Goal: Information Seeking & Learning: Learn about a topic

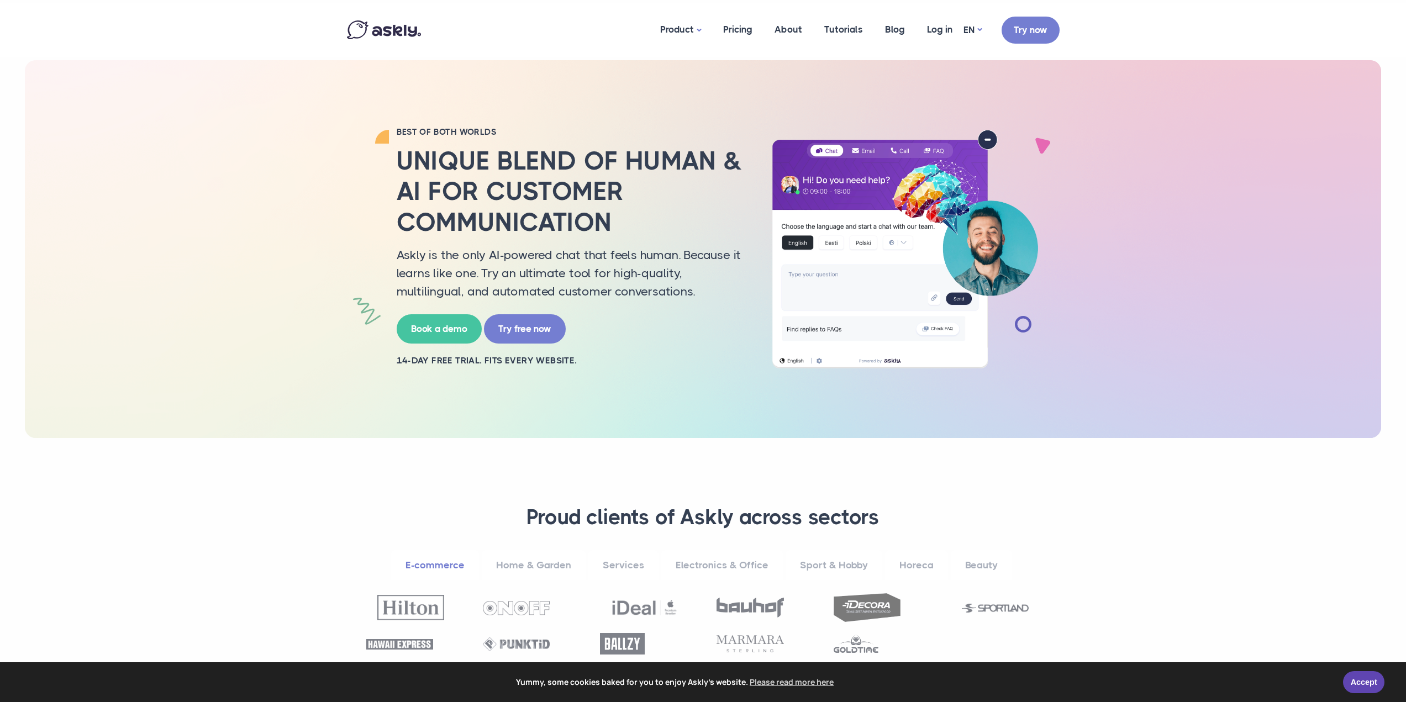
click at [1171, 62] on div "BEST OF BOTH WORLDS Unique blend of human & AI for customer communication Askly…" at bounding box center [703, 249] width 1357 height 378
click at [1108, 207] on div "BEST OF BOTH WORLDS Unique blend of human & AI for customer communication Askly…" at bounding box center [703, 249] width 1357 height 378
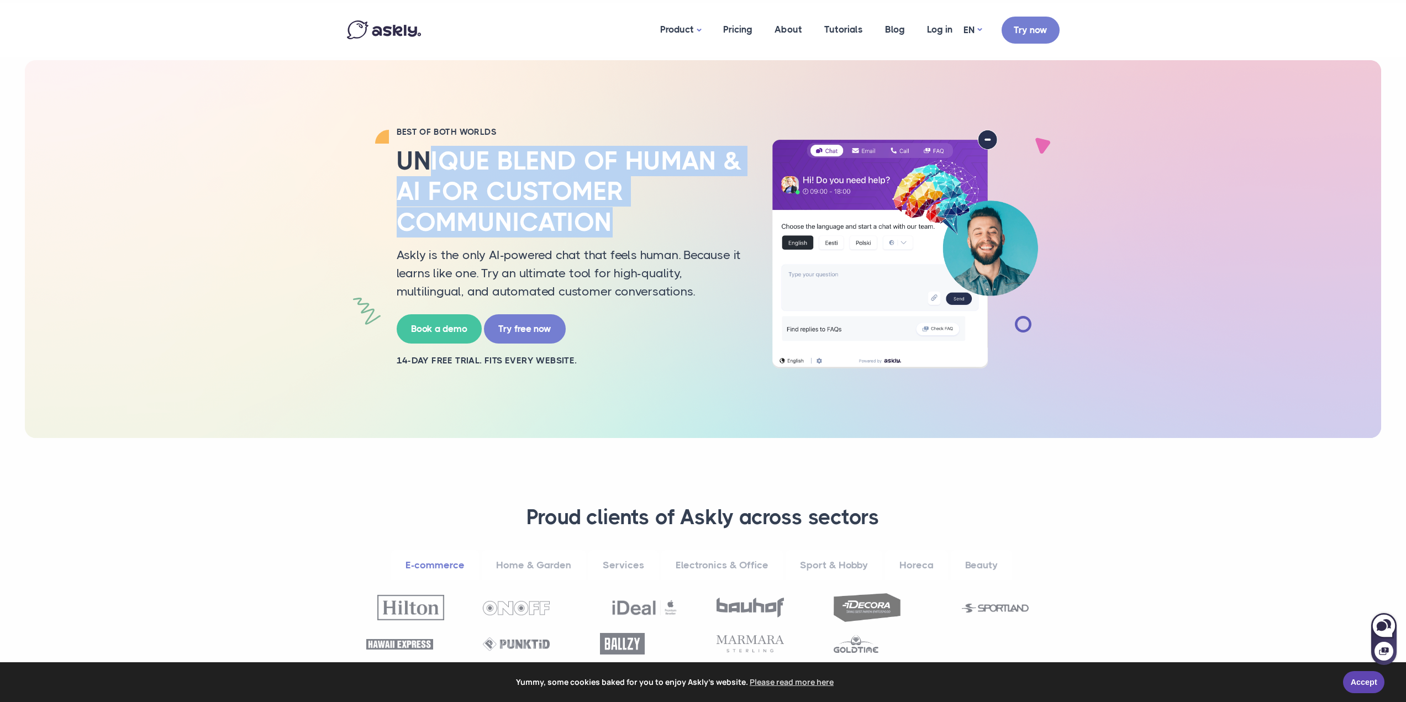
drag, startPoint x: 425, startPoint y: 142, endPoint x: 632, endPoint y: 232, distance: 225.4
click at [632, 232] on div "BEST OF BOTH WORLDS Unique blend of human & AI for customer communication Askly…" at bounding box center [570, 249] width 365 height 245
click at [632, 232] on h2 "Unique blend of human & AI for customer communication" at bounding box center [571, 192] width 348 height 92
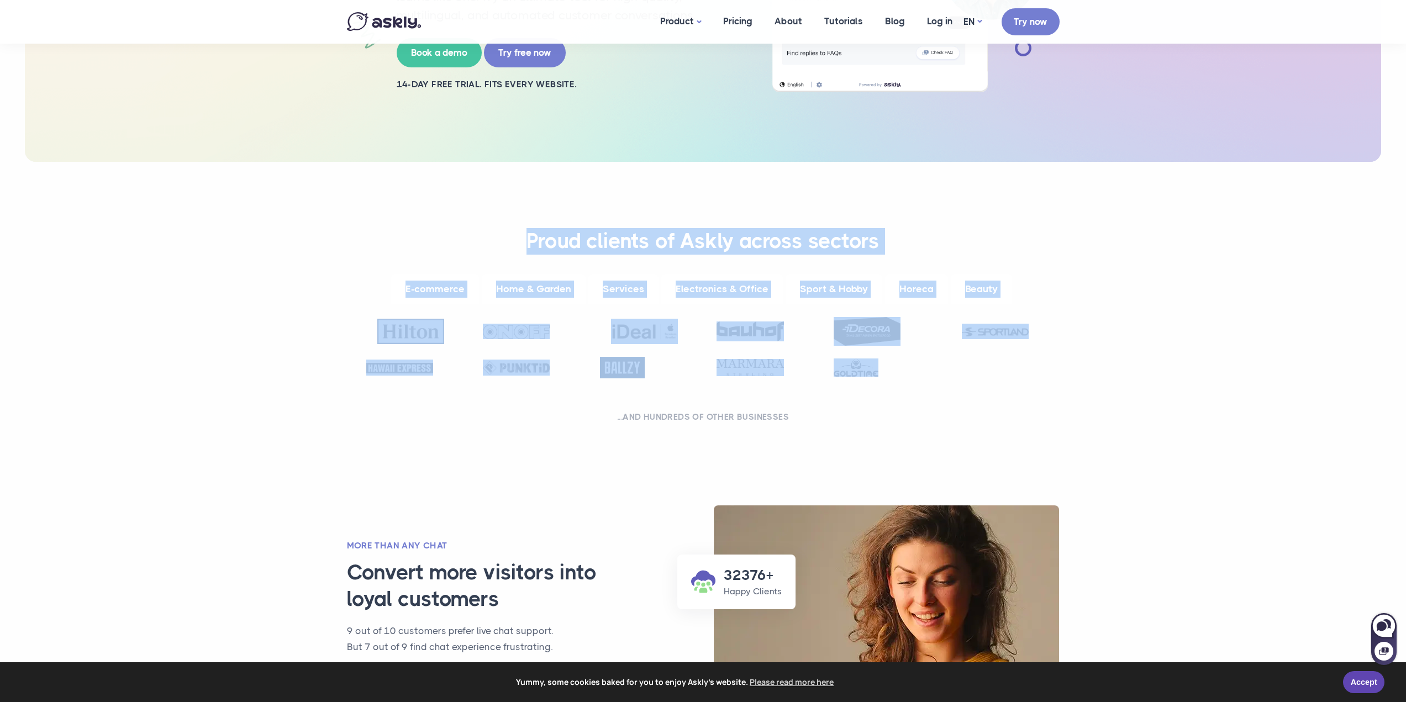
drag, startPoint x: 512, startPoint y: 228, endPoint x: 1031, endPoint y: 419, distance: 552.6
click at [1026, 419] on div "**********" at bounding box center [703, 328] width 729 height 333
click at [1029, 417] on h2 "...and hundreds of other businesses" at bounding box center [703, 417] width 685 height 11
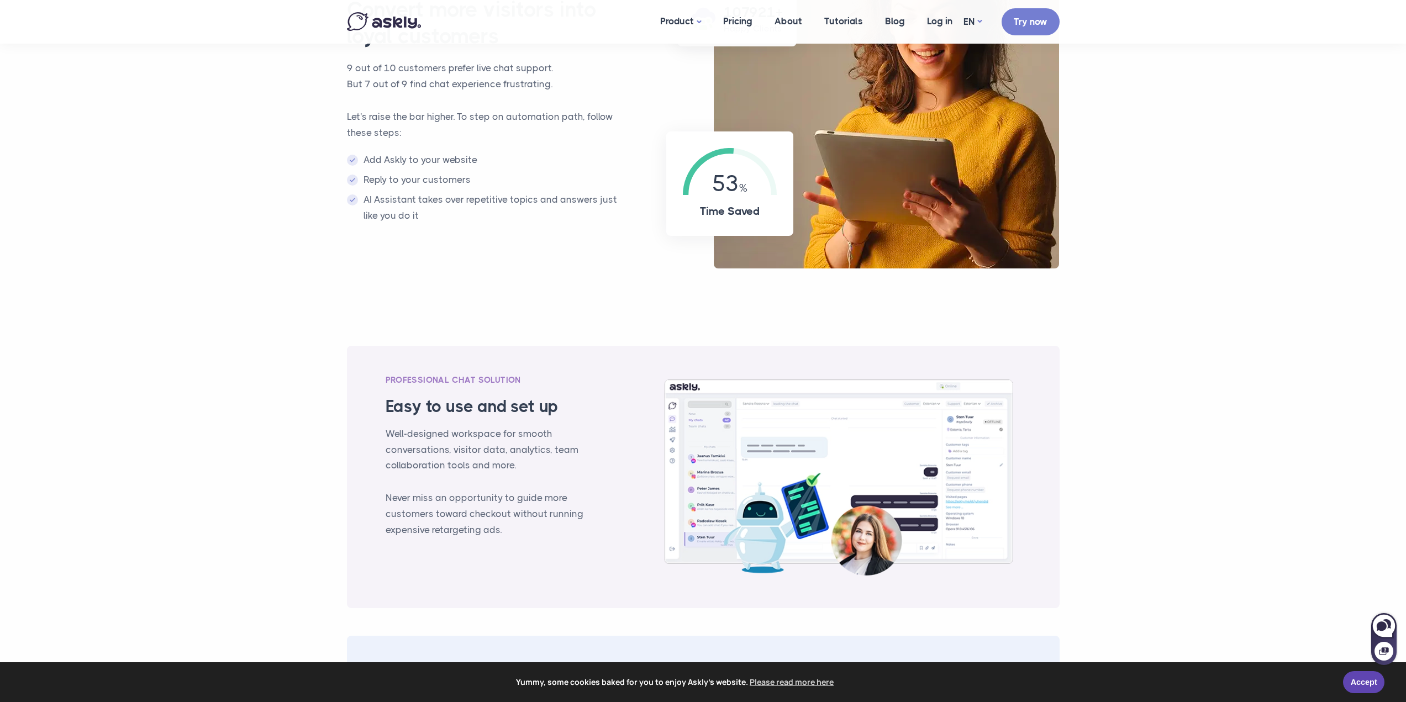
scroll to position [663, 0]
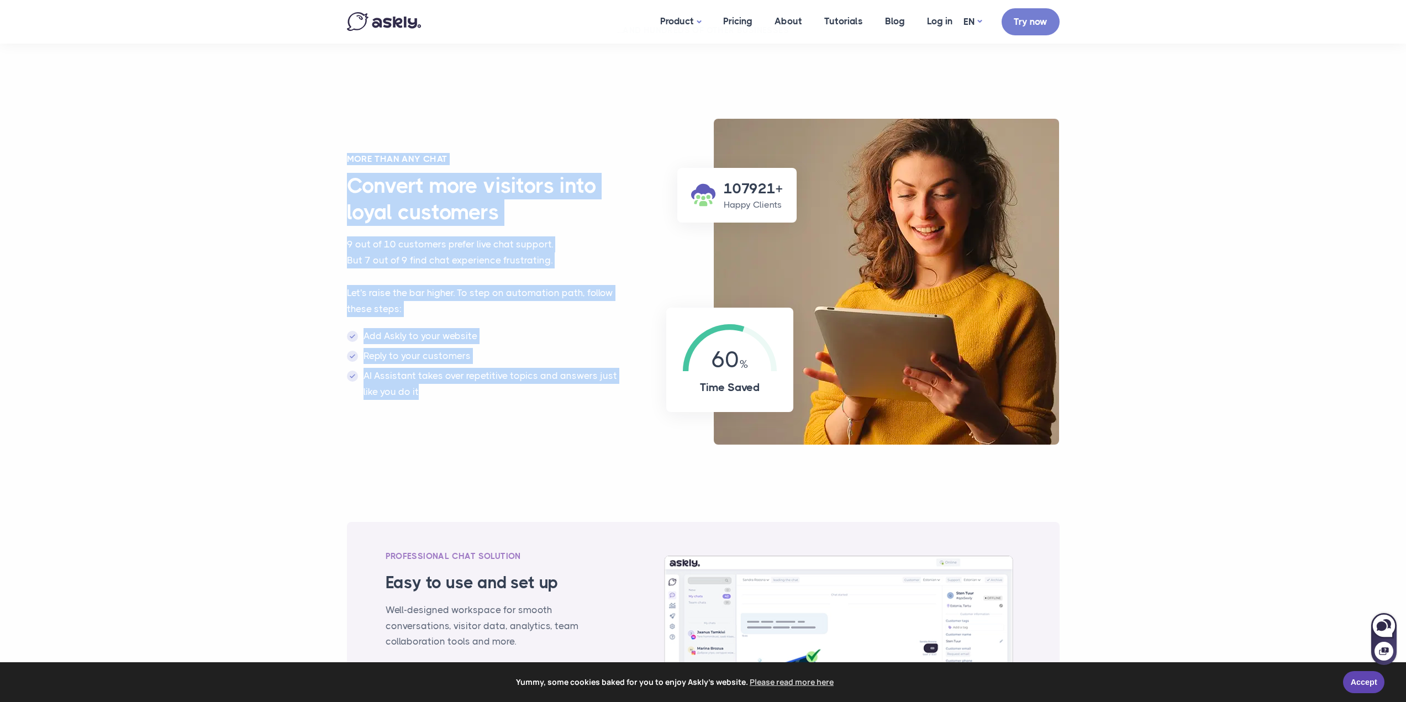
drag, startPoint x: 196, startPoint y: 109, endPoint x: 549, endPoint y: 444, distance: 486.6
click at [549, 444] on section "107921+ Happy Clients 60 Time Saved More than any chat Convert more visitors in…" at bounding box center [703, 296] width 1406 height 376
click at [549, 444] on div "107921+ Happy Clients 60 Time Saved More than any chat Convert more visitors in…" at bounding box center [703, 268] width 735 height 354
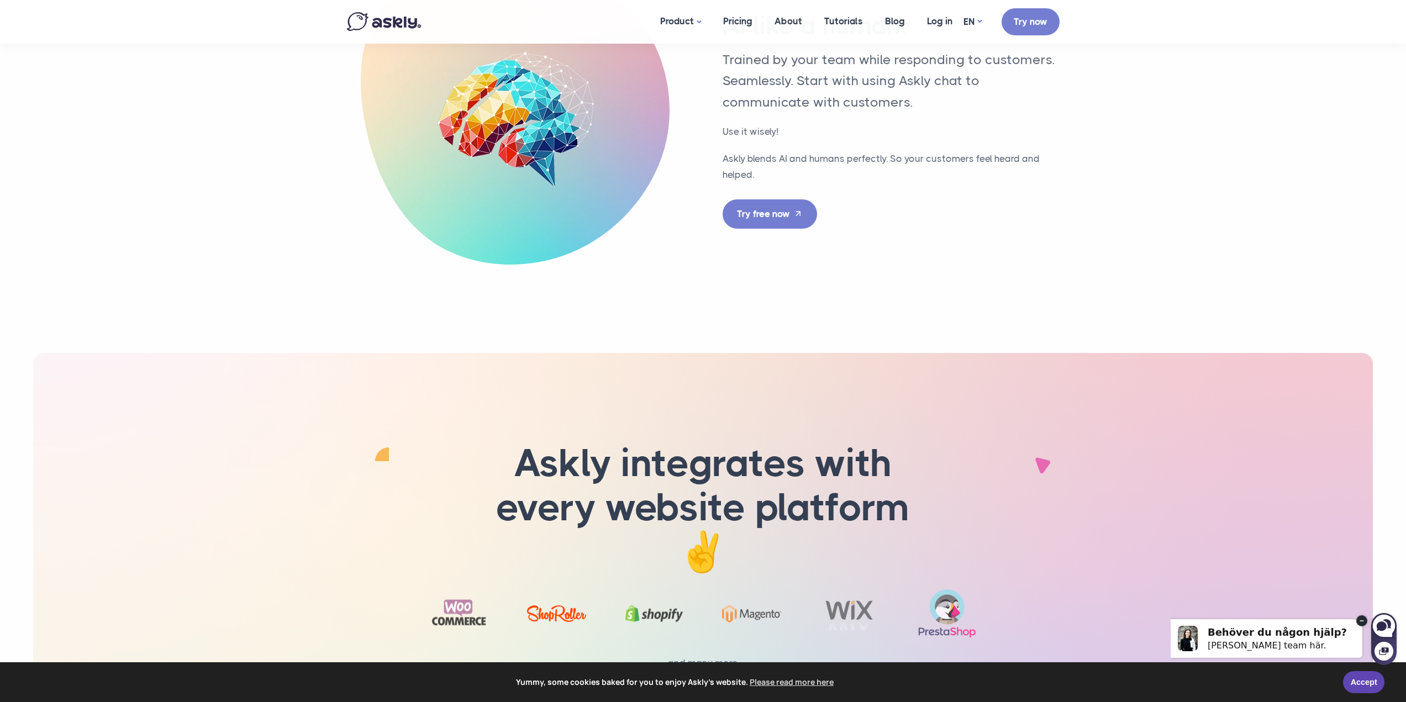
scroll to position [3338, 0]
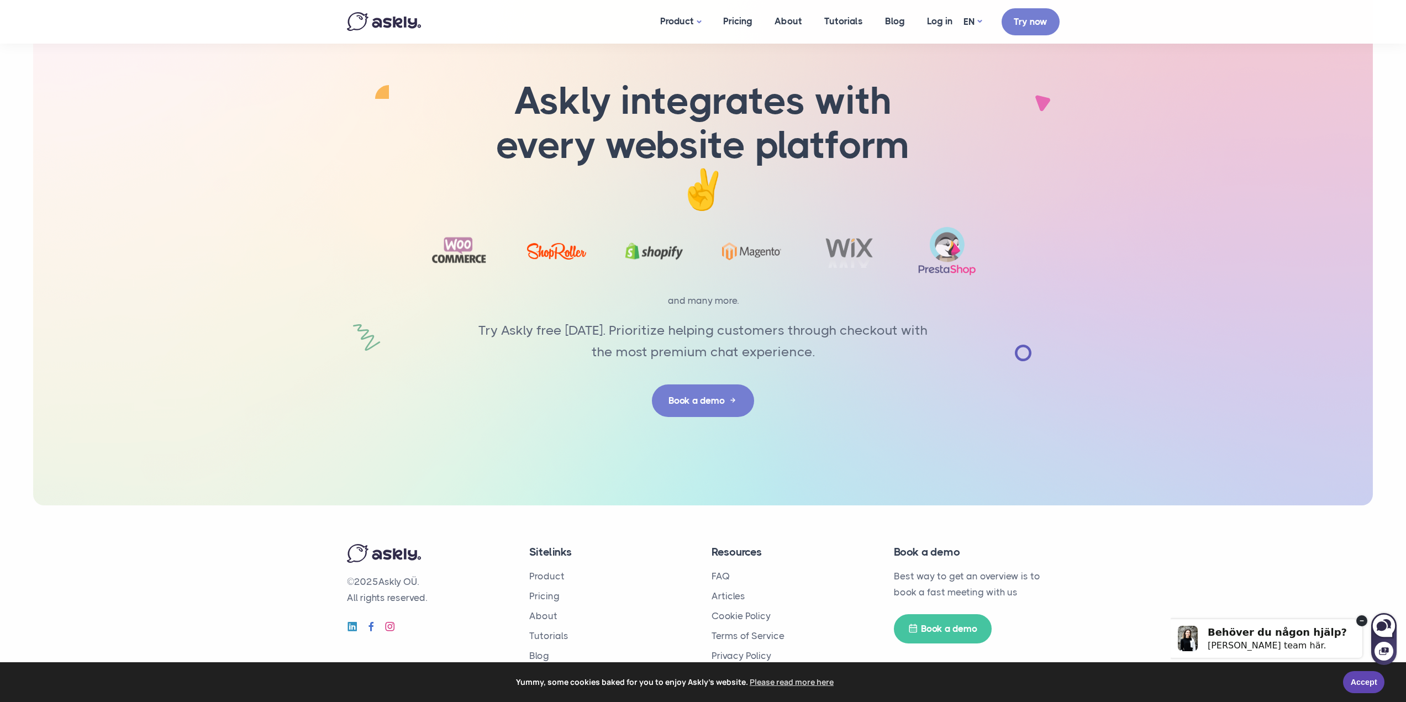
drag, startPoint x: 1364, startPoint y: 622, endPoint x: 2583, endPoint y: 1210, distance: 1353.6
click at [1364, 622] on circle at bounding box center [1362, 621] width 11 height 11
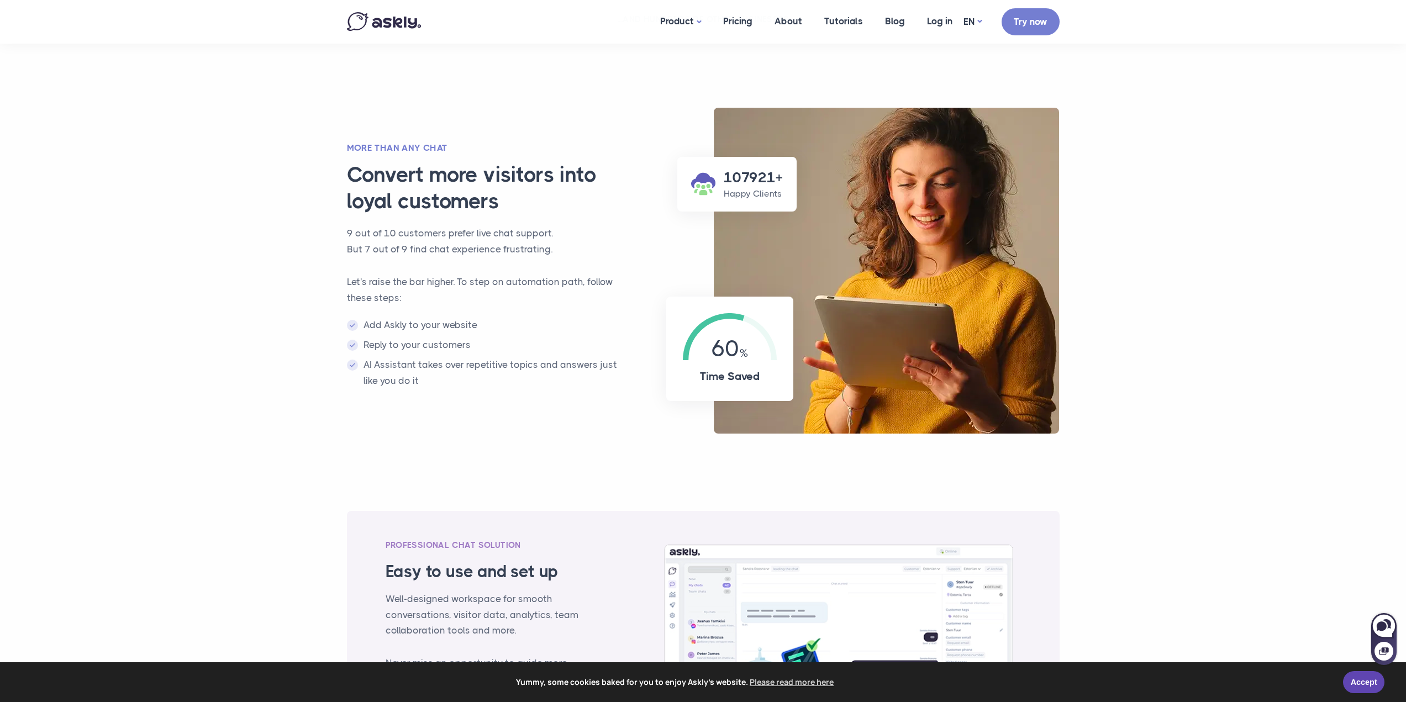
scroll to position [0, 0]
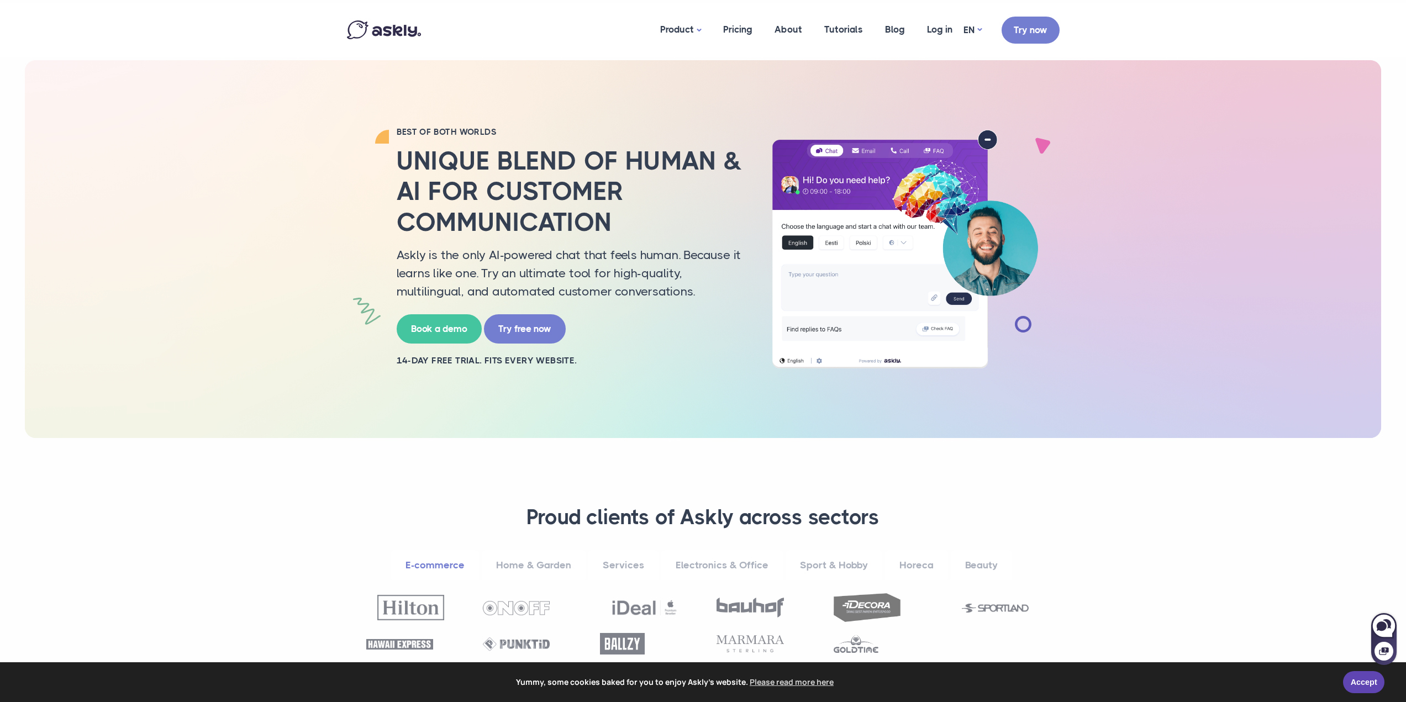
click at [125, 145] on div "BEST OF BOTH WORLDS Unique blend of human & AI for customer communication Askly…" at bounding box center [703, 249] width 1357 height 378
click at [173, 193] on div "BEST OF BOTH WORLDS Unique blend of human & AI for customer communication Askly…" at bounding box center [703, 249] width 1357 height 378
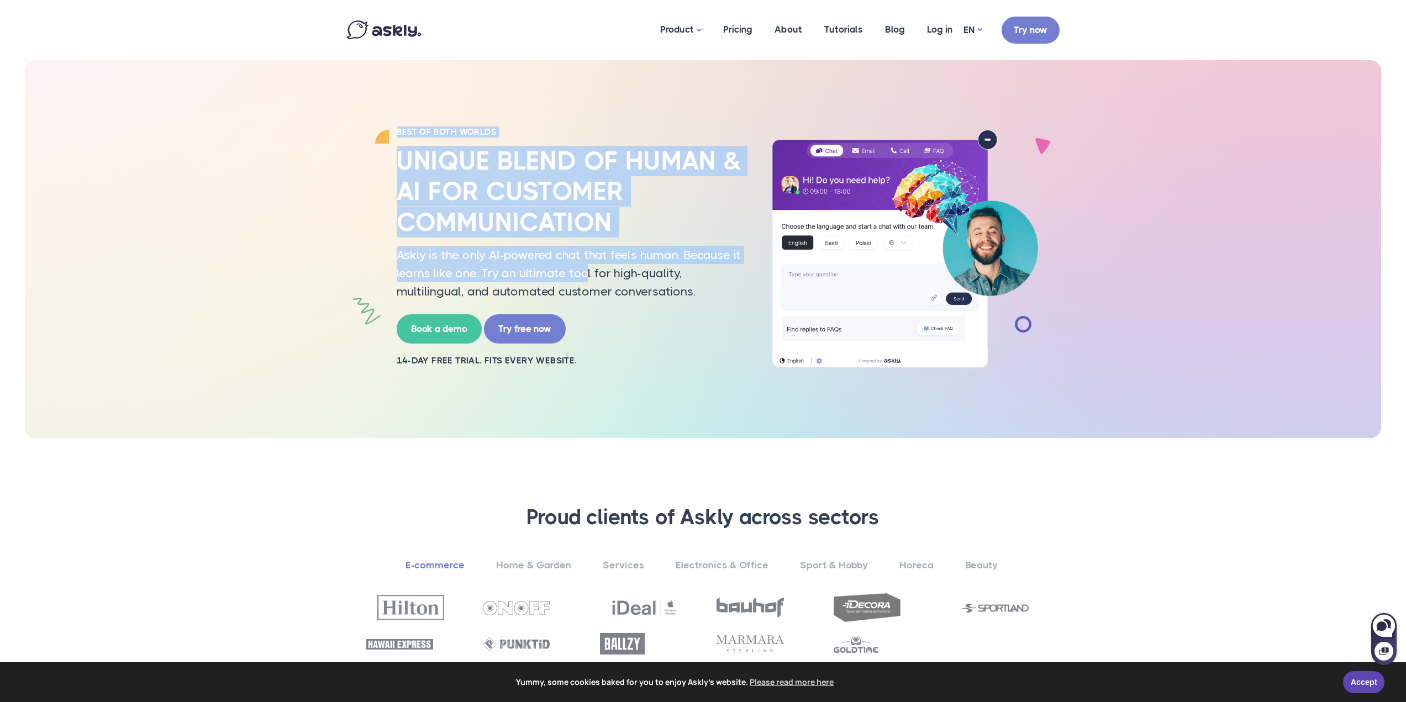
drag, startPoint x: 418, startPoint y: 181, endPoint x: 702, endPoint y: 332, distance: 321.1
click at [676, 319] on div "BEST OF BOTH WORLDS Unique blend of human & AI for customer communication Askly…" at bounding box center [703, 249] width 1357 height 378
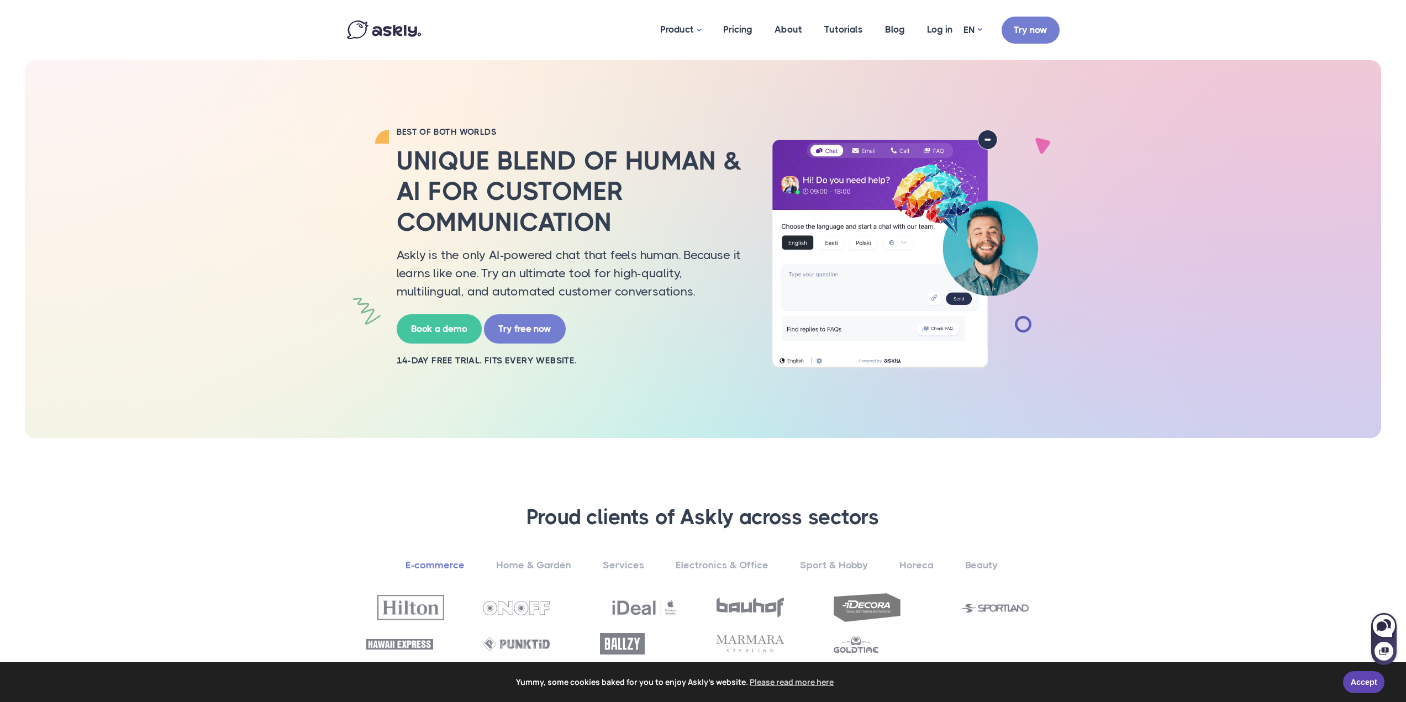
click at [706, 336] on div "BEST OF BOTH WORLDS Unique blend of human & AI for customer communication Askly…" at bounding box center [570, 249] width 365 height 245
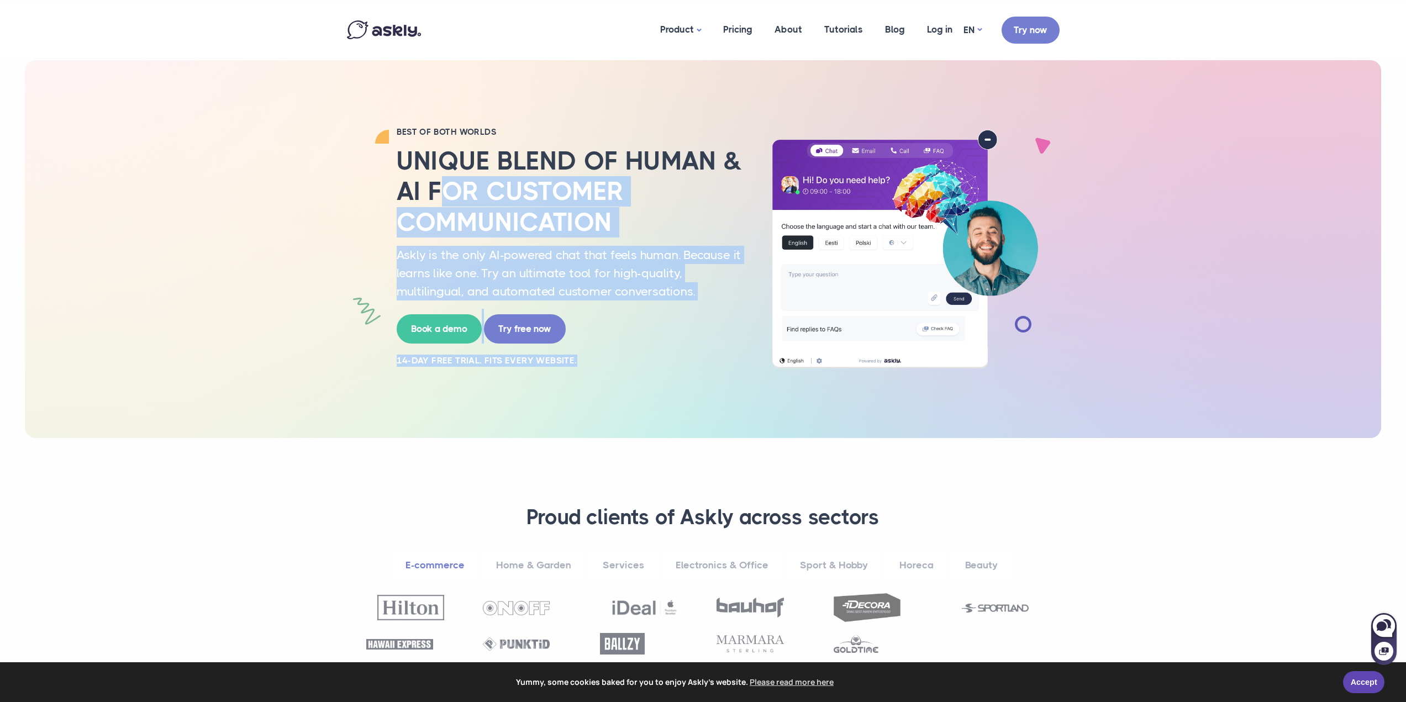
drag, startPoint x: 690, startPoint y: 362, endPoint x: 427, endPoint y: 186, distance: 316.6
click at [434, 187] on div "BEST OF BOTH WORLDS Unique blend of human & AI for customer communication Askly…" at bounding box center [570, 249] width 365 height 245
click at [427, 186] on h2 "Unique blend of human & AI for customer communication" at bounding box center [571, 192] width 348 height 92
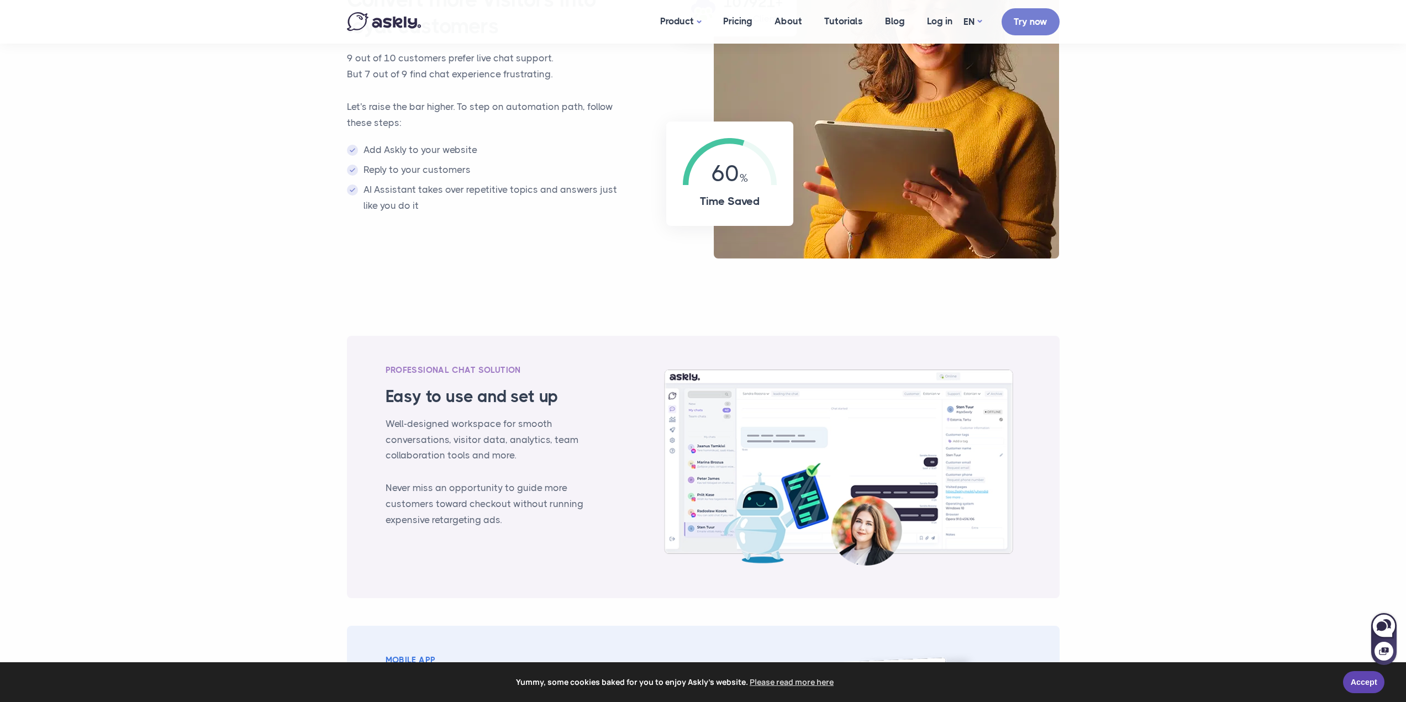
scroll to position [995, 0]
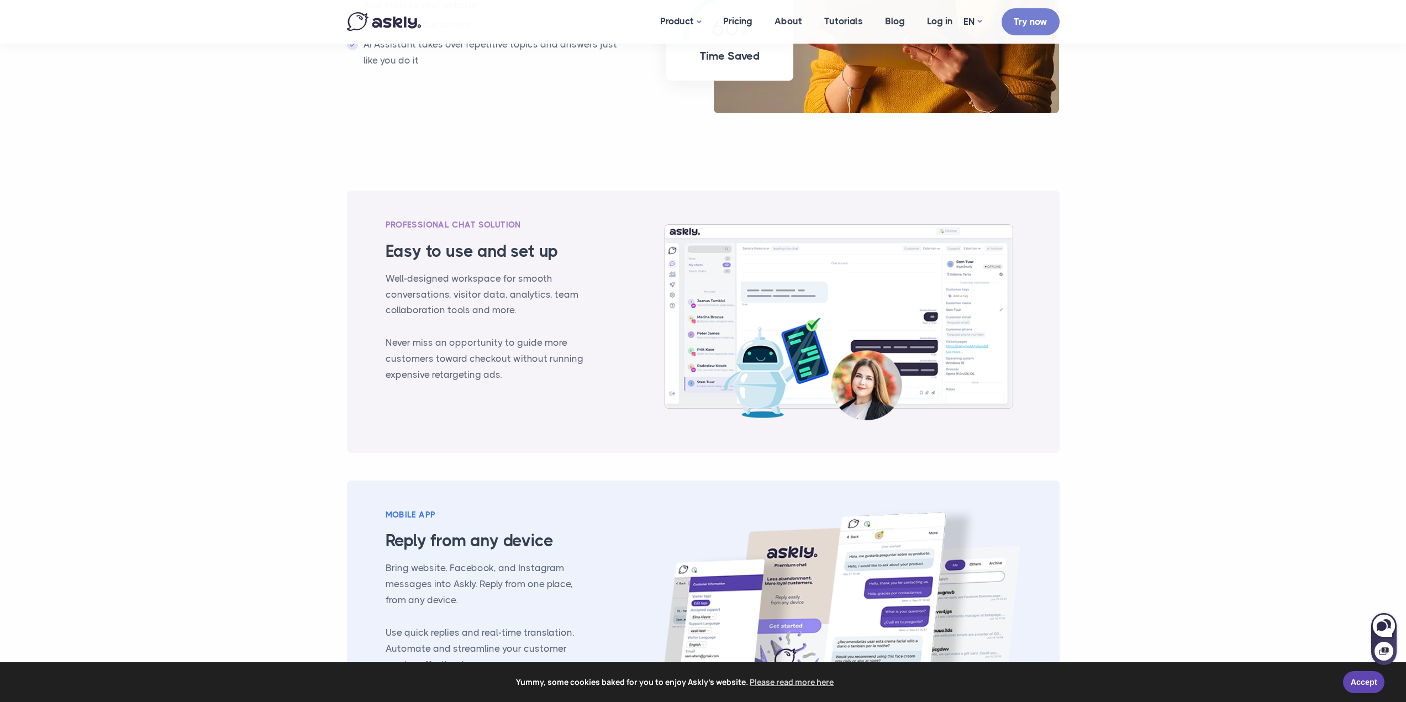
click at [254, 189] on section "PROFESSIONAL CHAT SOLUTION Easy to use and set up Well-designed workspace for s…" at bounding box center [703, 488] width 1406 height 672
click at [1087, 270] on section "PROFESSIONAL CHAT SOLUTION Easy to use and set up Well-designed workspace for s…" at bounding box center [703, 488] width 1406 height 672
click at [1320, 455] on section "PROFESSIONAL CHAT SOLUTION Easy to use and set up Well-designed workspace for s…" at bounding box center [703, 488] width 1406 height 672
click at [1354, 682] on link "Accept" at bounding box center [1363, 681] width 41 height 22
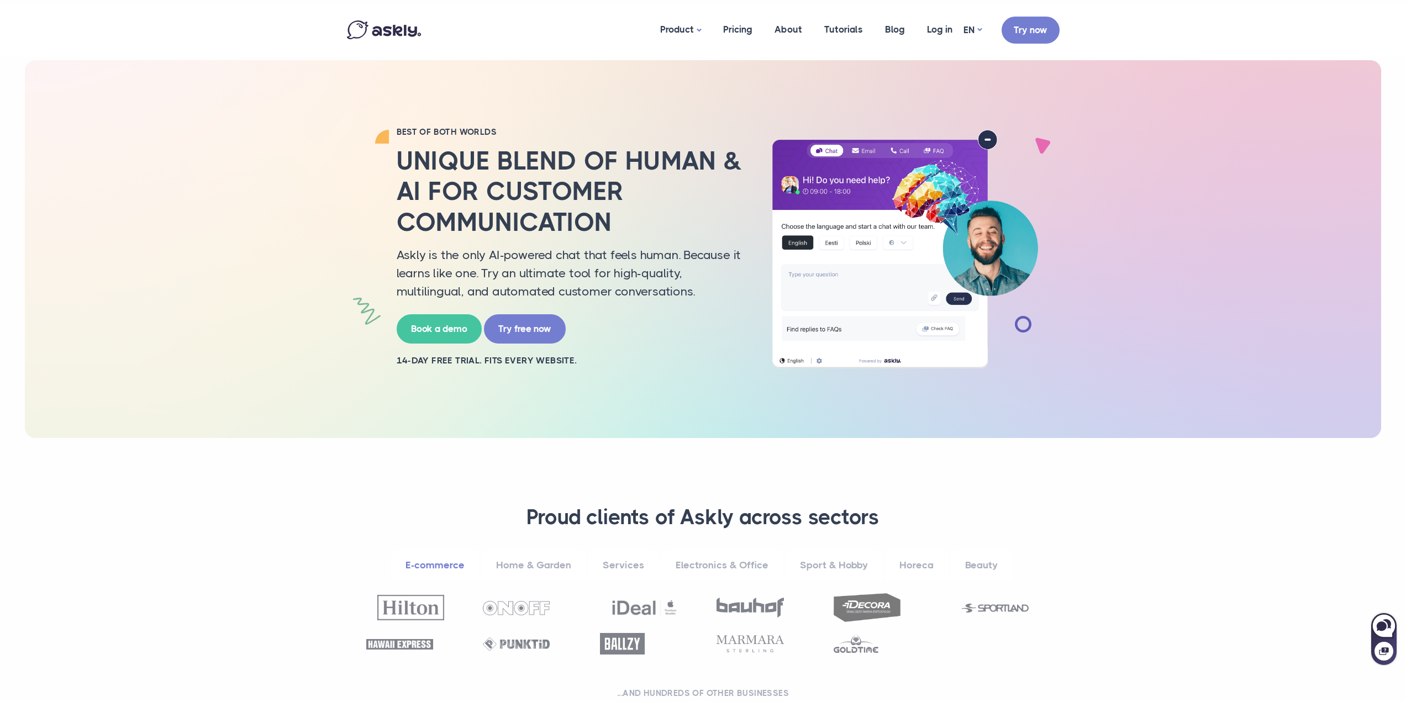
click at [1248, 504] on section "**********" at bounding box center [703, 604] width 1406 height 333
click at [251, 248] on div "BEST OF BOTH WORLDS Unique blend of human & AI for customer communication Askly…" at bounding box center [703, 249] width 1357 height 378
click at [242, 78] on div "BEST OF BOTH WORLDS Unique blend of human & AI for customer communication Askly…" at bounding box center [703, 249] width 1357 height 378
drag, startPoint x: 251, startPoint y: 23, endPoint x: 1210, endPoint y: 81, distance: 960.0
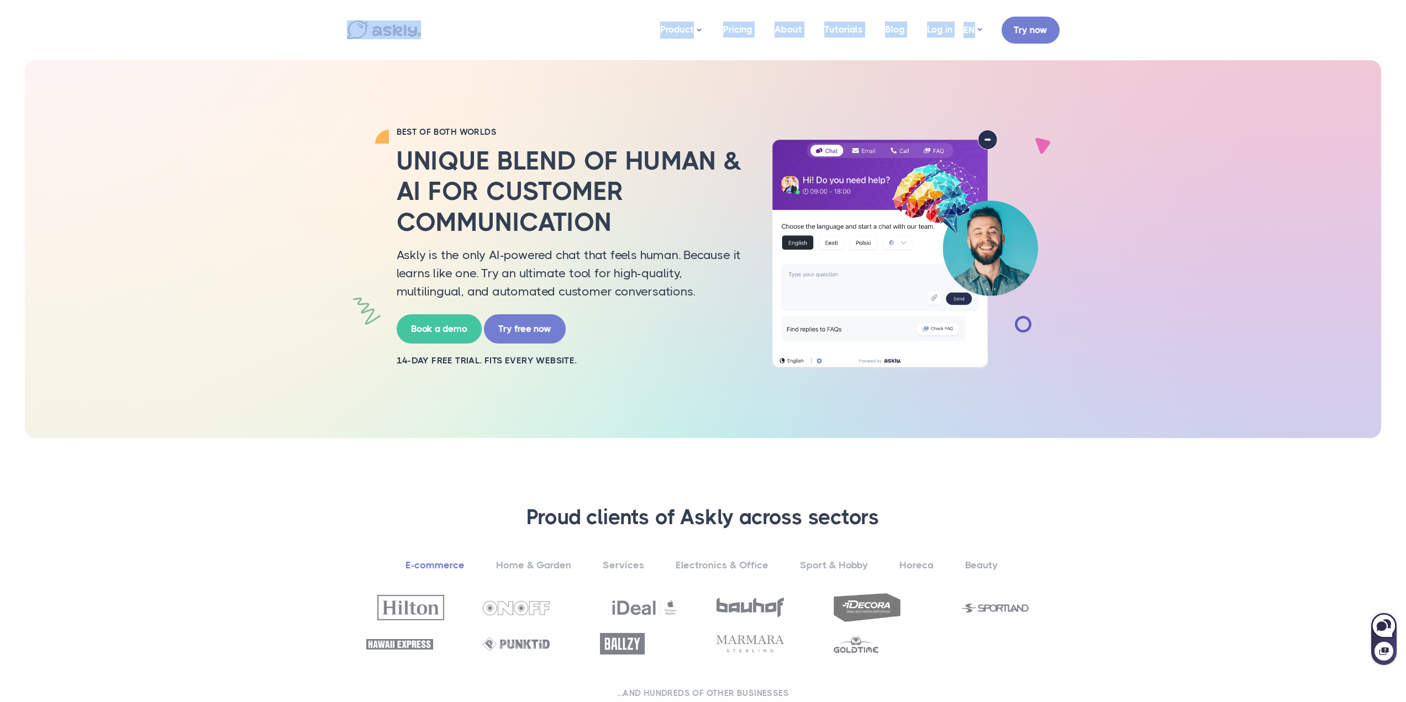
click at [1210, 85] on div "BEST OF BOTH WORLDS Unique blend of human & AI for customer communication Askly…" at bounding box center [703, 249] width 1357 height 378
drag, startPoint x: 1139, startPoint y: 67, endPoint x: 330, endPoint y: 26, distance: 809.5
click at [317, 28] on nav "Product Live chat AI chat Pricing About Tutorials Blog Log in [EMAIL_ADDRESS][D…" at bounding box center [703, 30] width 1406 height 55
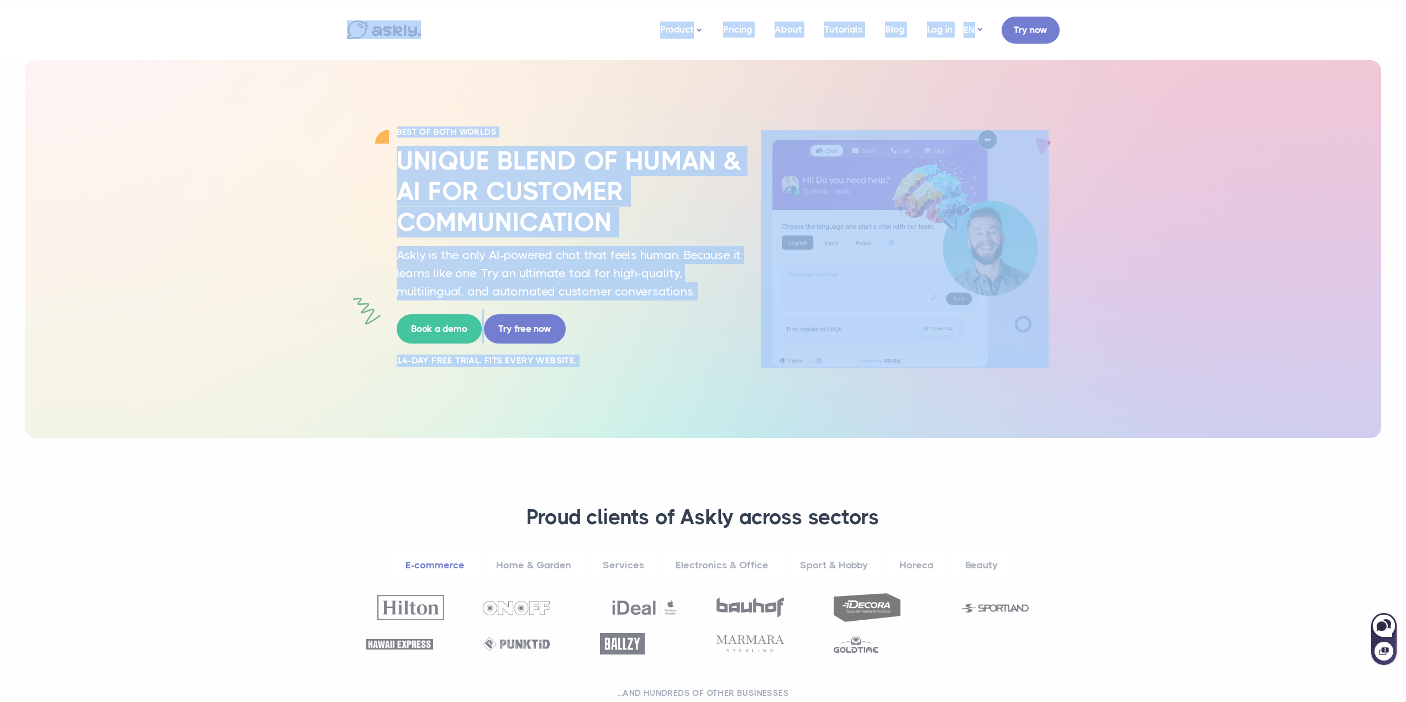
drag, startPoint x: 286, startPoint y: 36, endPoint x: 1003, endPoint y: 74, distance: 718.2
click at [1016, 74] on div "BEST OF BOTH WORLDS Unique blend of human & AI for customer communication Askly…" at bounding box center [703, 249] width 729 height 378
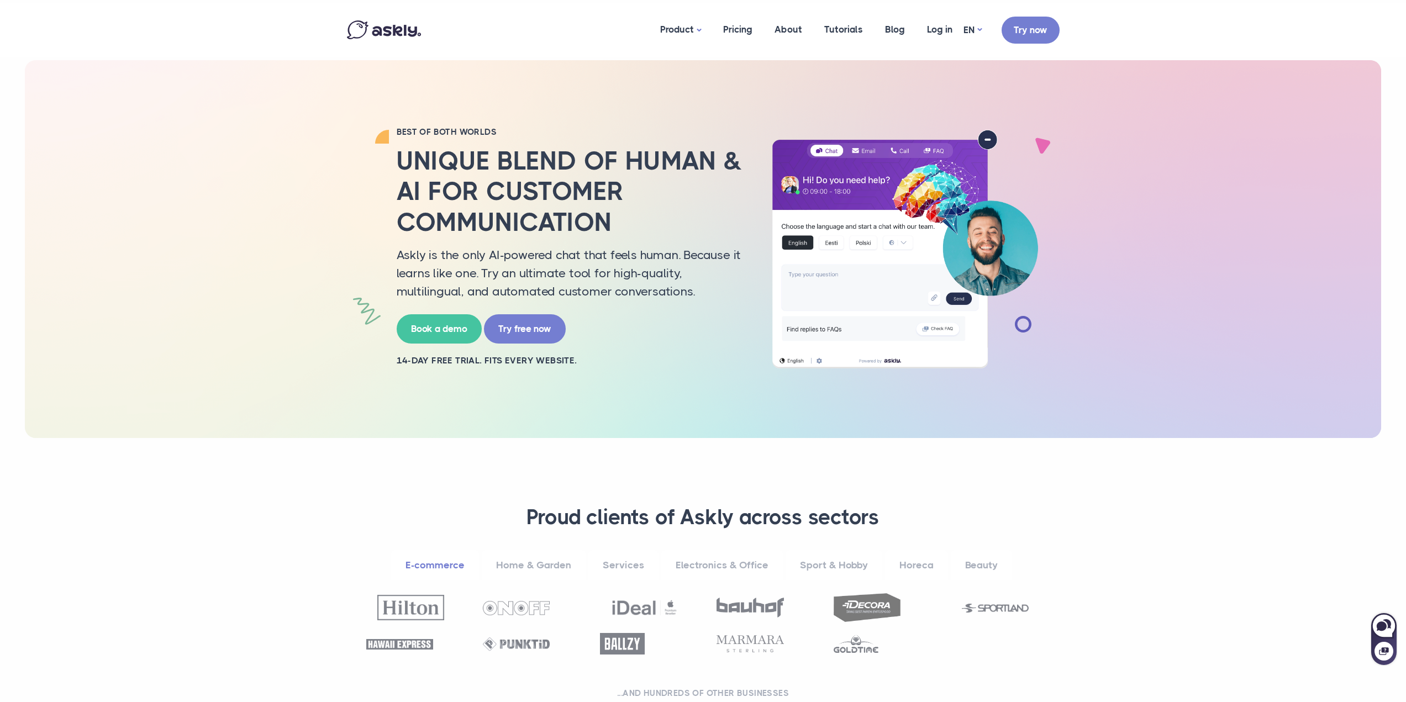
click at [983, 143] on img at bounding box center [904, 249] width 287 height 239
click at [988, 140] on img at bounding box center [904, 249] width 287 height 239
drag, startPoint x: 1075, startPoint y: 151, endPoint x: 1050, endPoint y: 372, distance: 222.4
click at [1078, 160] on div "BEST OF BOTH WORLDS Unique blend of human & AI for customer communication Askly…" at bounding box center [703, 249] width 1357 height 378
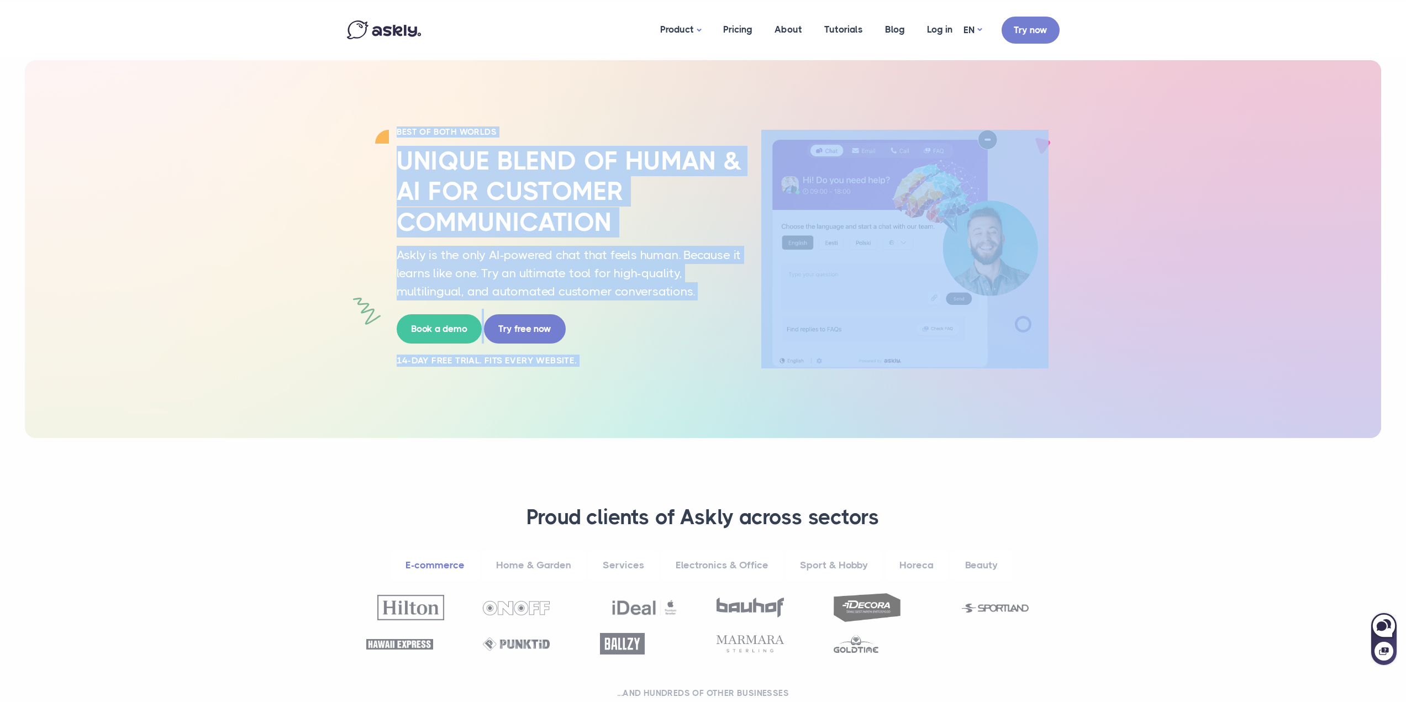
drag, startPoint x: 845, startPoint y: 326, endPoint x: 289, endPoint y: 195, distance: 571.1
click at [290, 196] on div "BEST OF BOTH WORLDS Unique blend of human & AI for customer communication Askly…" at bounding box center [703, 249] width 1357 height 378
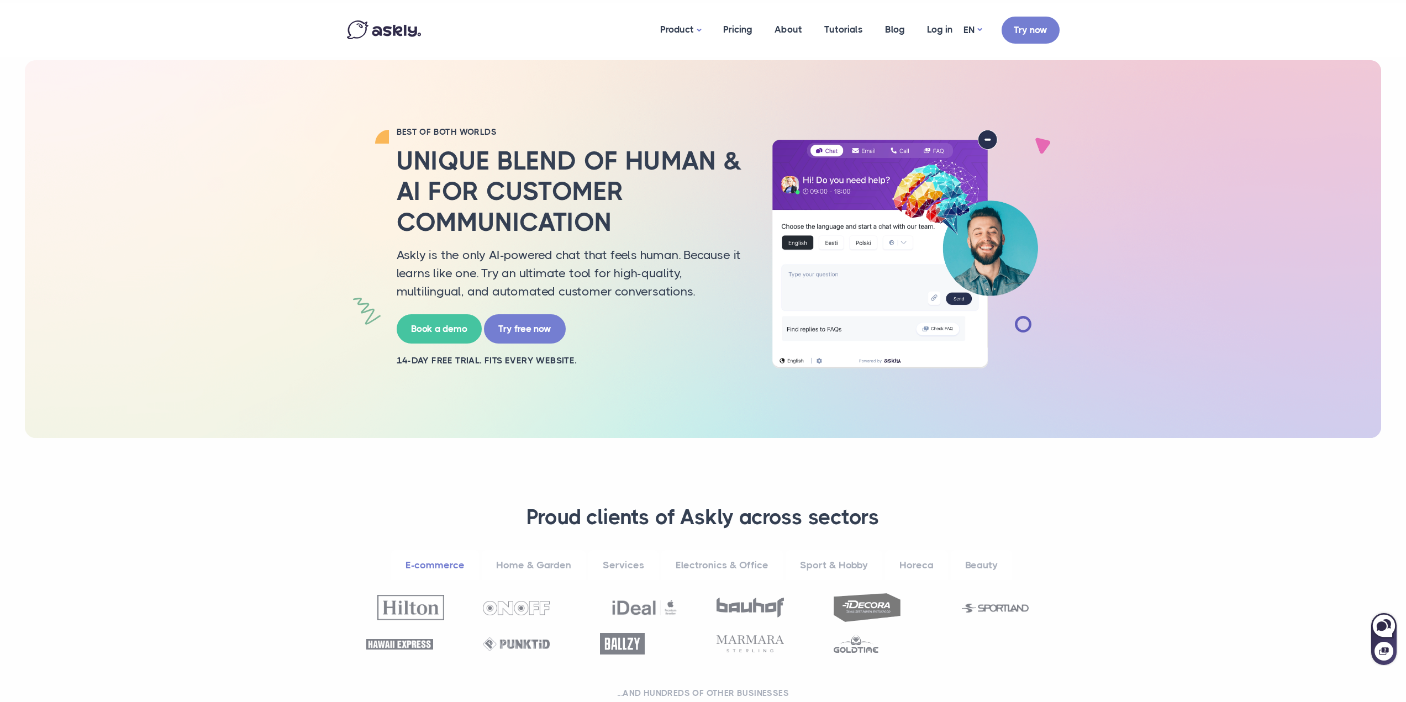
click at [289, 195] on div "BEST OF BOTH WORLDS Unique blend of human & AI for customer communication Askly…" at bounding box center [703, 249] width 1357 height 378
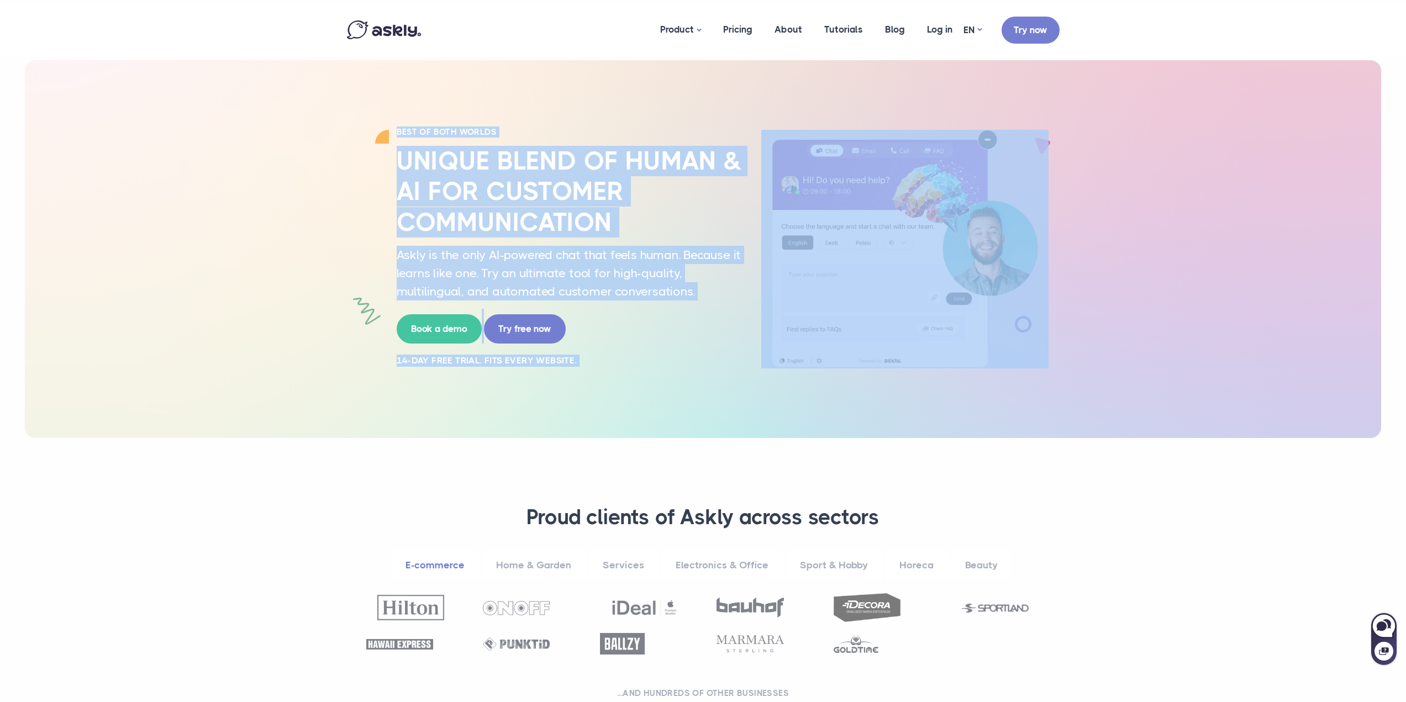
drag, startPoint x: 316, startPoint y: 129, endPoint x: 794, endPoint y: 432, distance: 565.4
click at [790, 430] on div "BEST OF BOTH WORLDS Unique blend of human & AI for customer communication Askly…" at bounding box center [703, 249] width 1357 height 378
click at [794, 432] on div "BEST OF BOTH WORLDS Unique blend of human & AI for customer communication Askly…" at bounding box center [703, 249] width 729 height 378
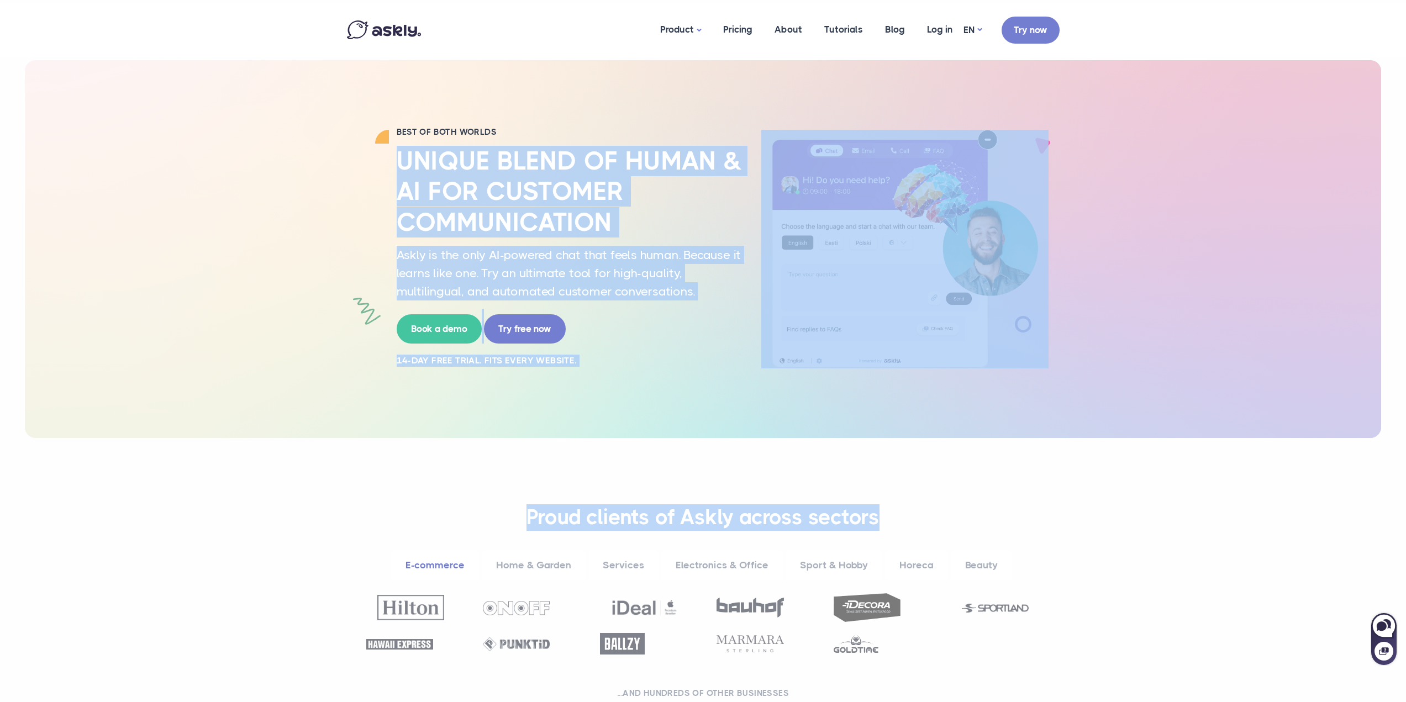
drag, startPoint x: 933, startPoint y: 439, endPoint x: 375, endPoint y: 146, distance: 630.8
click at [374, 146] on div "BEST OF BOTH WORLDS Unique blend of human & AI for customer communication Askly…" at bounding box center [703, 249] width 729 height 245
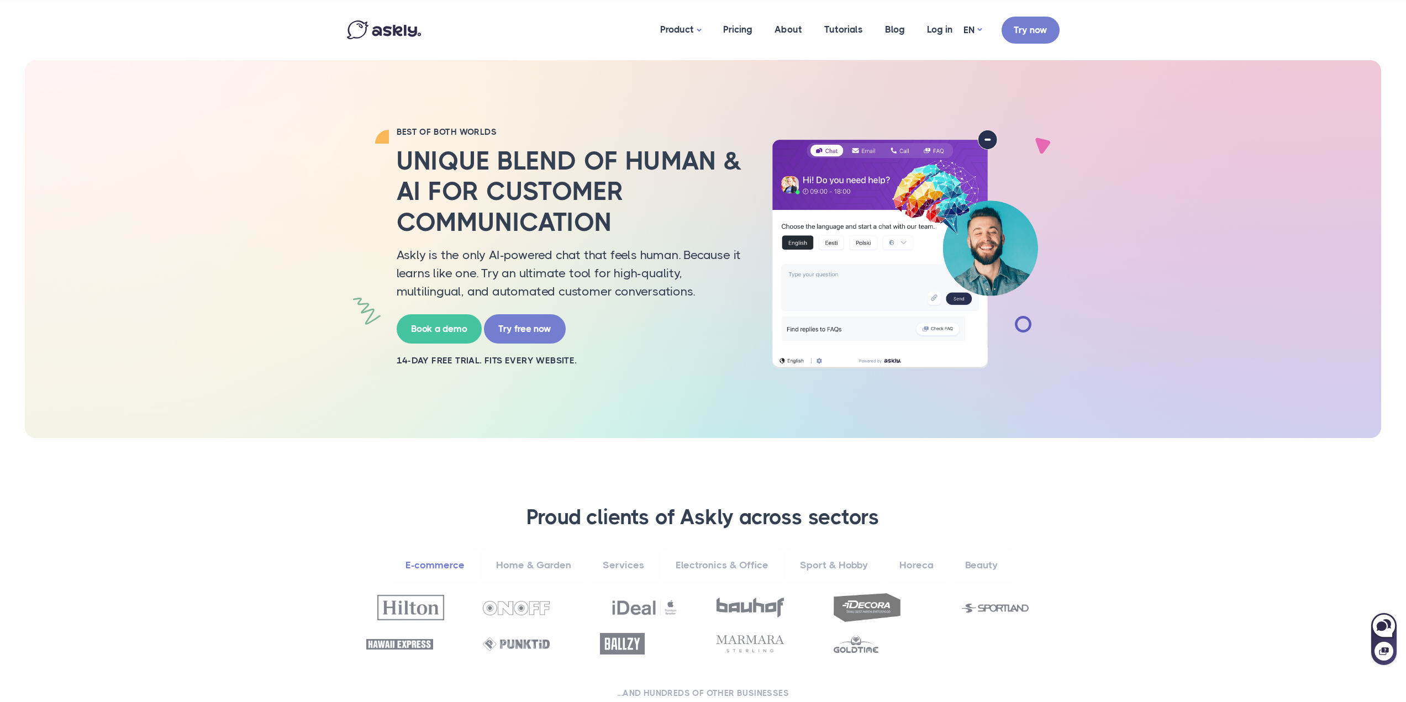
click at [293, 145] on div "BEST OF BOTH WORLDS Unique blend of human & AI for customer communication Askly…" at bounding box center [703, 249] width 1357 height 378
drag, startPoint x: 293, startPoint y: 132, endPoint x: 472, endPoint y: 309, distance: 252.0
click at [293, 133] on div "BEST OF BOTH WORLDS Unique blend of human & AI for customer communication Askly…" at bounding box center [703, 249] width 1357 height 378
click at [1103, 268] on div "BEST OF BOTH WORLDS Unique blend of human & AI for customer communication Askly…" at bounding box center [703, 249] width 1357 height 378
click at [1074, 283] on div "BEST OF BOTH WORLDS Unique blend of human & AI for customer communication Askly…" at bounding box center [703, 249] width 1357 height 378
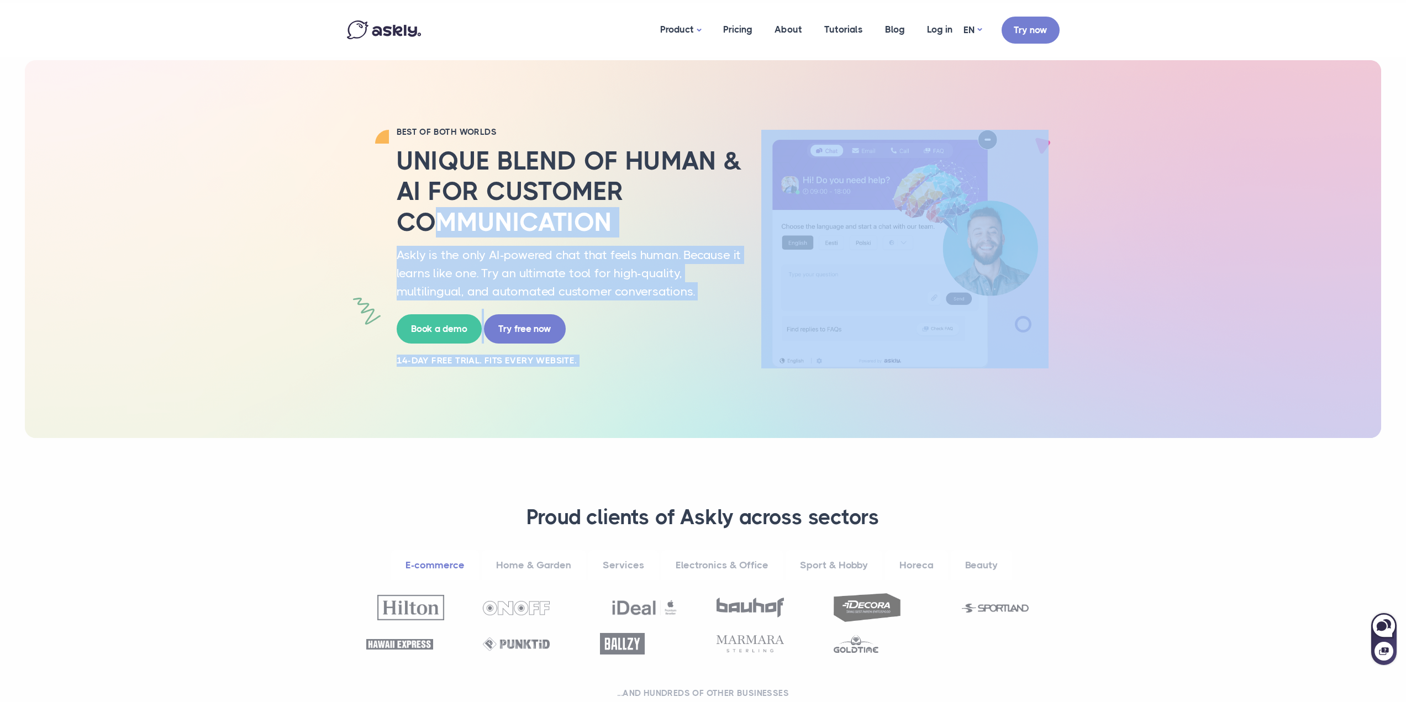
drag, startPoint x: 1003, startPoint y: 416, endPoint x: 350, endPoint y: 193, distance: 690.2
click at [438, 230] on div "BEST OF BOTH WORLDS Unique blend of human & AI for customer communication Askly…" at bounding box center [703, 249] width 729 height 378
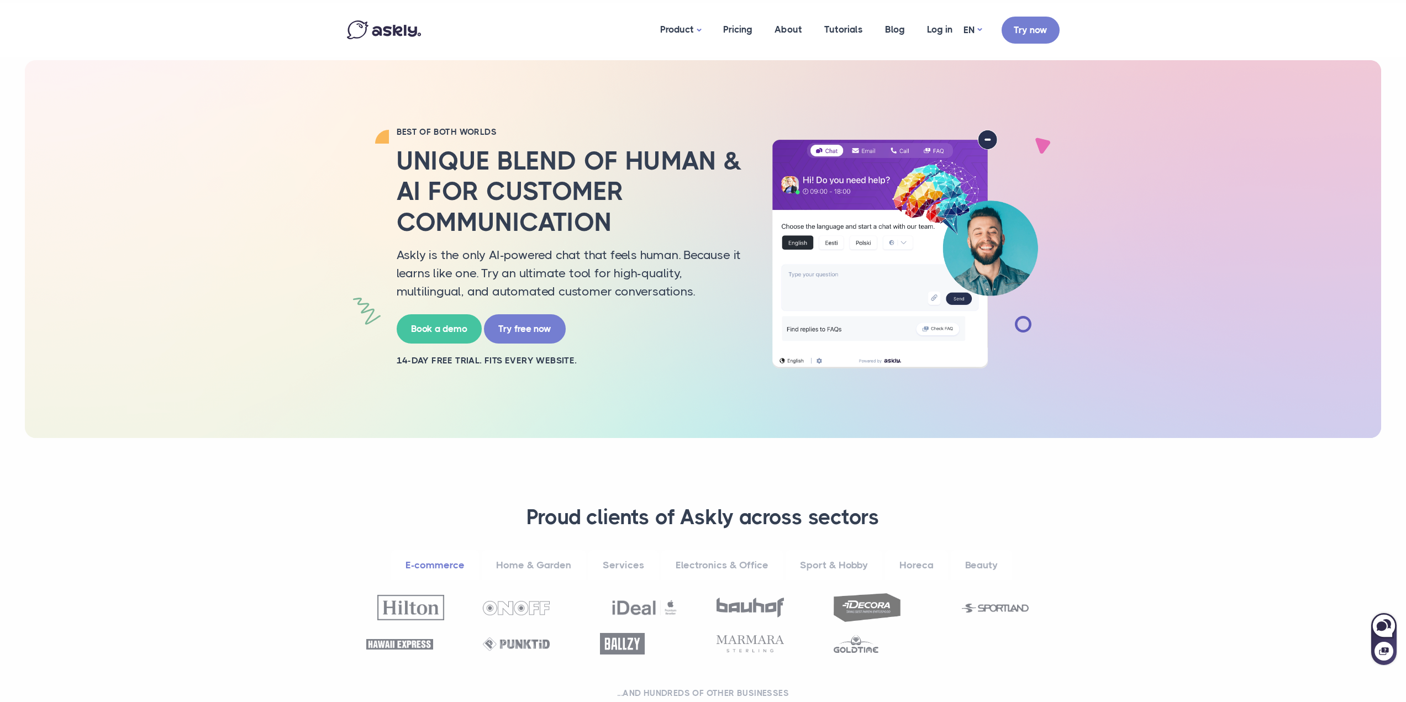
click at [336, 185] on div "BEST OF BOTH WORLDS Unique blend of human & AI for customer communication Askly…" at bounding box center [703, 249] width 1357 height 378
click at [328, 214] on div "BEST OF BOTH WORLDS Unique blend of human & AI for customer communication Askly…" at bounding box center [703, 249] width 1357 height 378
click at [239, 177] on div "BEST OF BOTH WORLDS Unique blend of human & AI for customer communication Askly…" at bounding box center [703, 249] width 1357 height 378
click at [243, 141] on div "BEST OF BOTH WORLDS Unique blend of human & AI for customer communication Askly…" at bounding box center [703, 249] width 1357 height 378
click at [516, 555] on link "Home & Garden" at bounding box center [534, 565] width 104 height 30
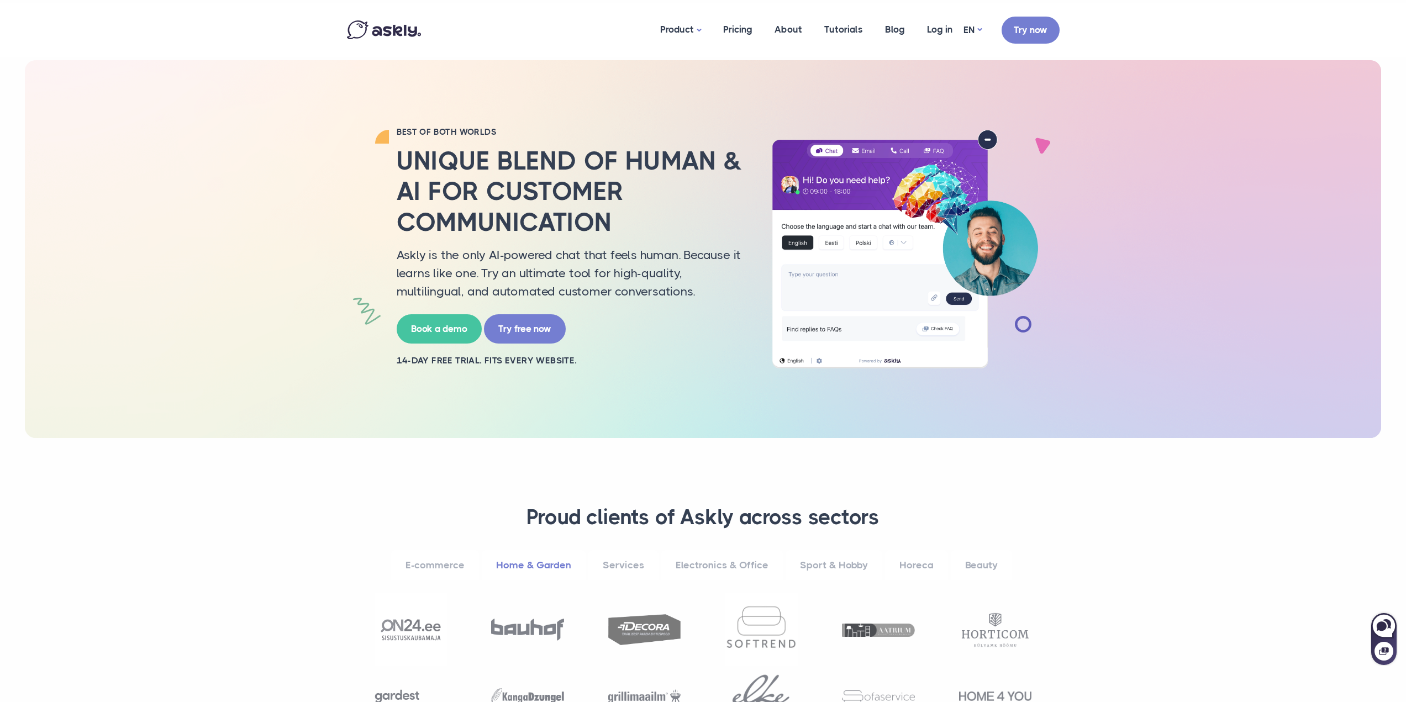
click at [605, 561] on link "Services" at bounding box center [623, 565] width 70 height 30
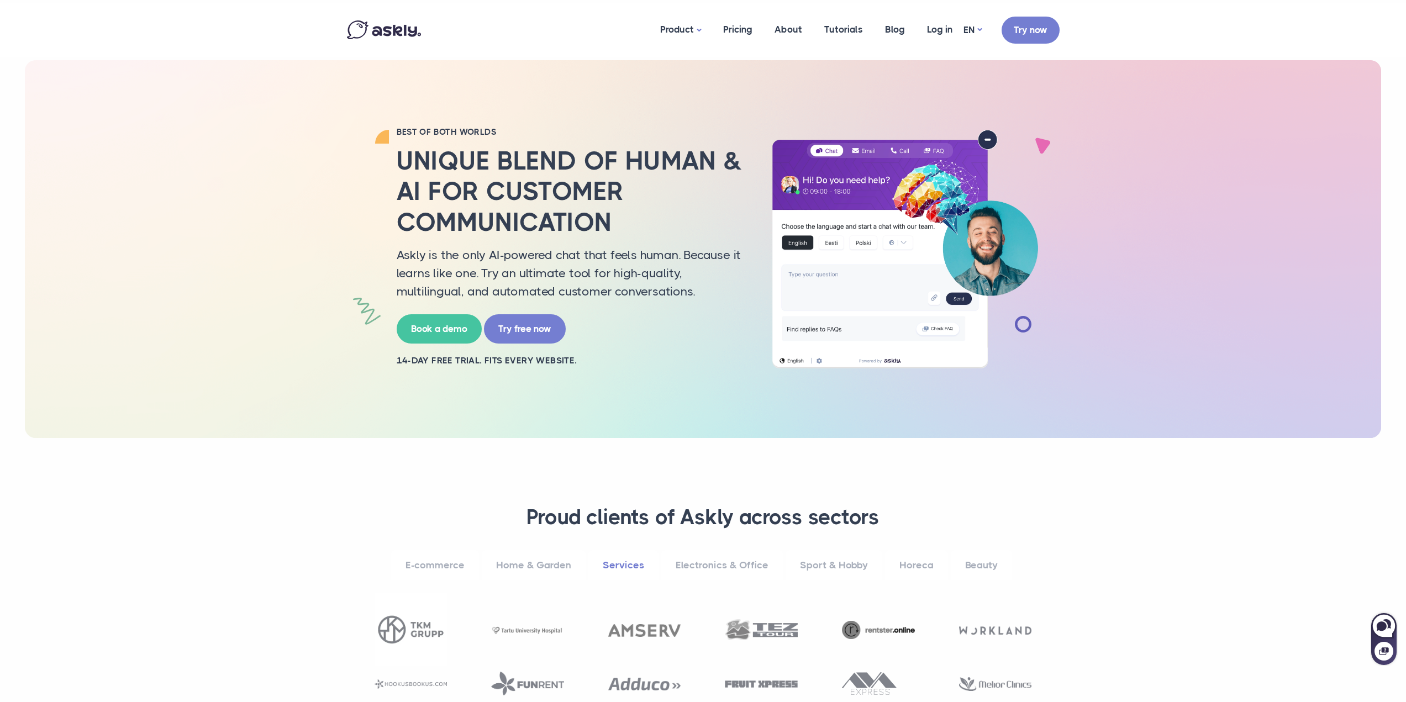
drag, startPoint x: 554, startPoint y: 571, endPoint x: 498, endPoint y: 422, distance: 160.0
click at [554, 571] on link "Home & Garden" at bounding box center [534, 565] width 104 height 30
